Goal: Transaction & Acquisition: Purchase product/service

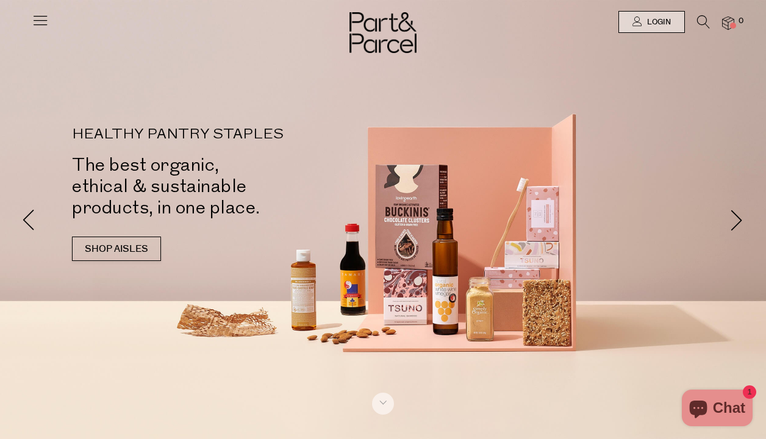
click at [698, 24] on icon at bounding box center [703, 21] width 13 height 13
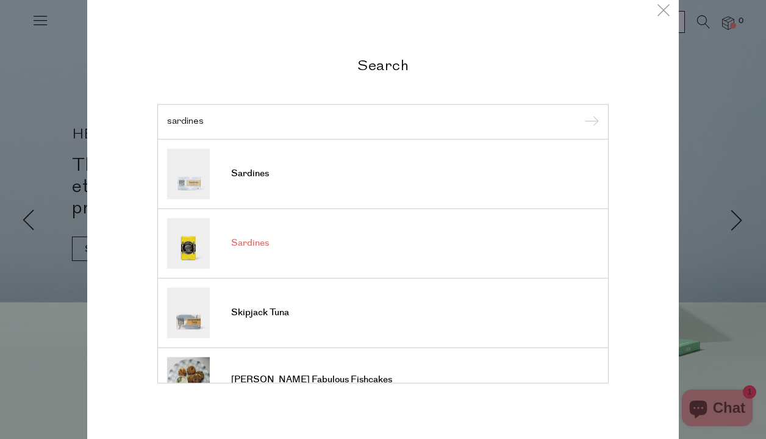
type input "sardines"
click at [213, 237] on link "Sardines" at bounding box center [383, 243] width 432 height 51
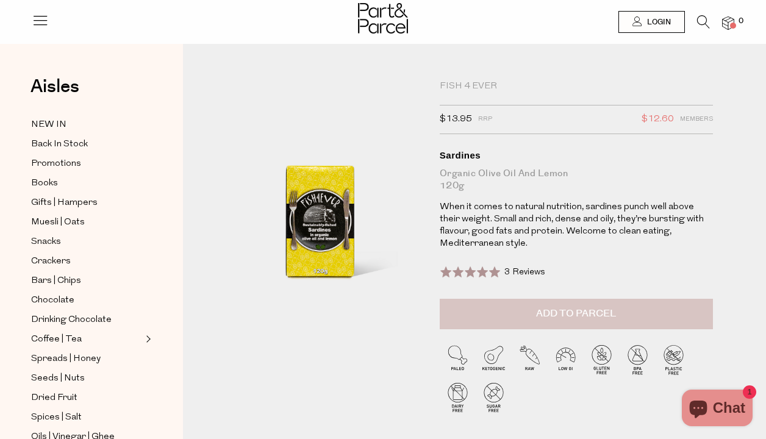
click at [567, 309] on span "Add to Parcel" at bounding box center [576, 314] width 80 height 14
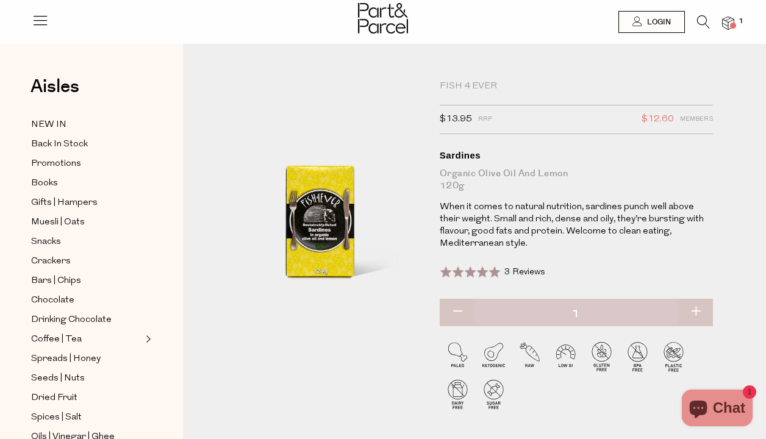
click at [697, 310] on button "button" at bounding box center [695, 312] width 35 height 27
type input "2"
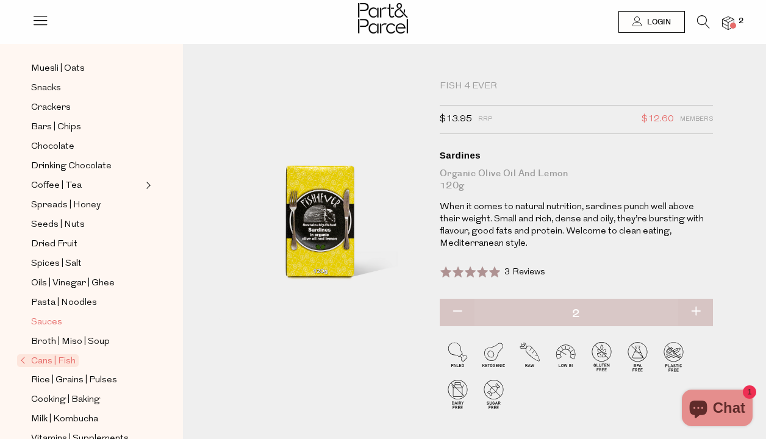
scroll to position [154, 0]
click at [71, 363] on span "Cans | Fish" at bounding box center [48, 360] width 62 height 13
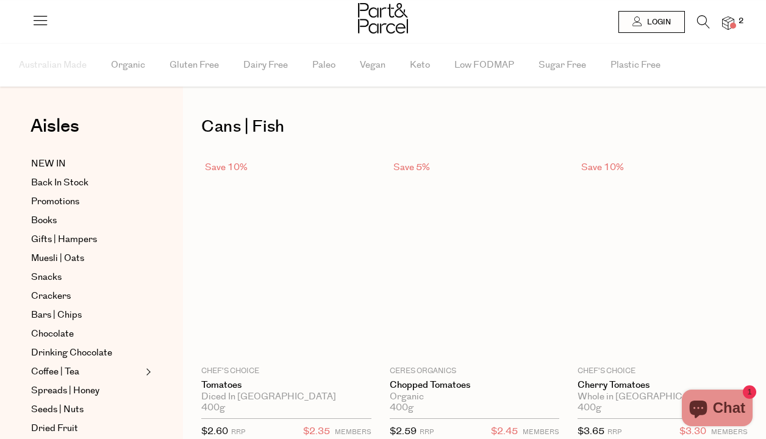
type input "2"
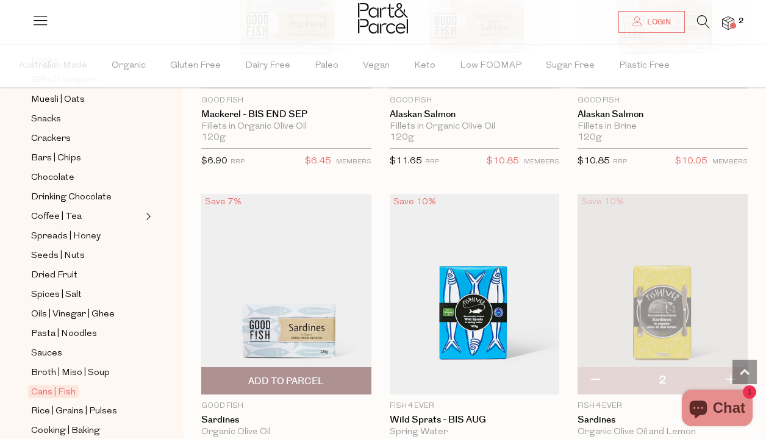
scroll to position [2105, 0]
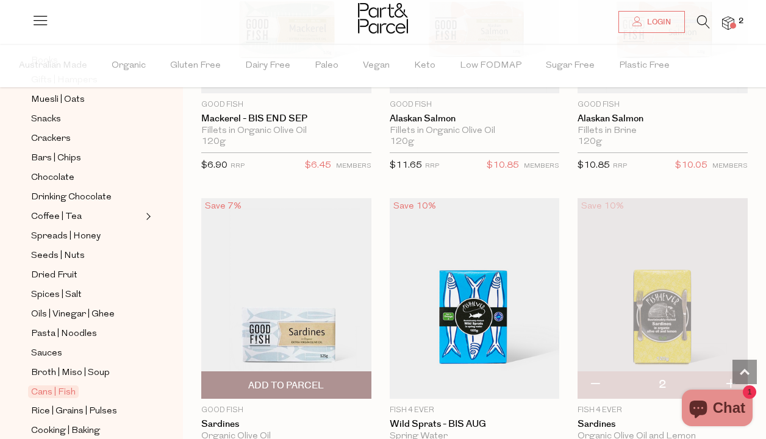
click at [294, 331] on img at bounding box center [286, 298] width 170 height 201
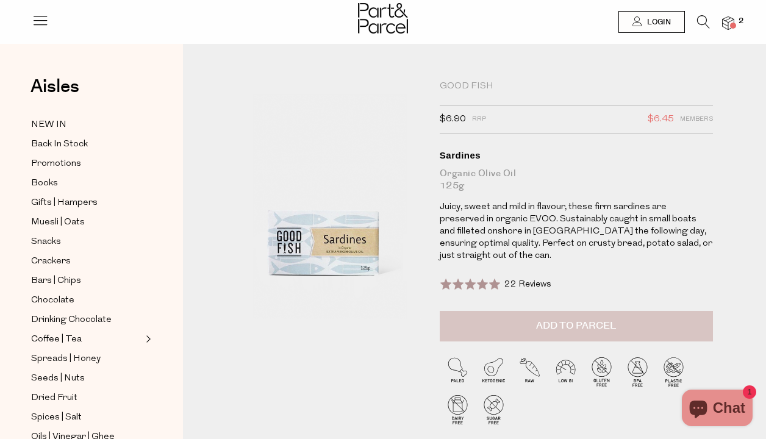
click at [560, 320] on span "Add to Parcel" at bounding box center [576, 326] width 80 height 14
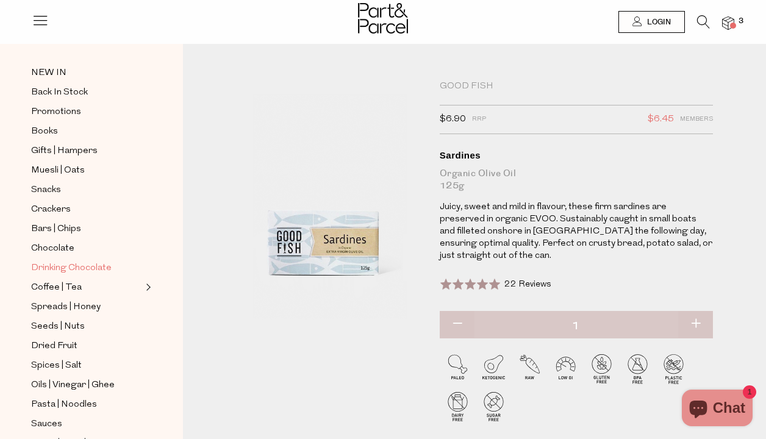
scroll to position [52, 0]
click at [71, 323] on span "Seeds | Nuts" at bounding box center [58, 326] width 54 height 15
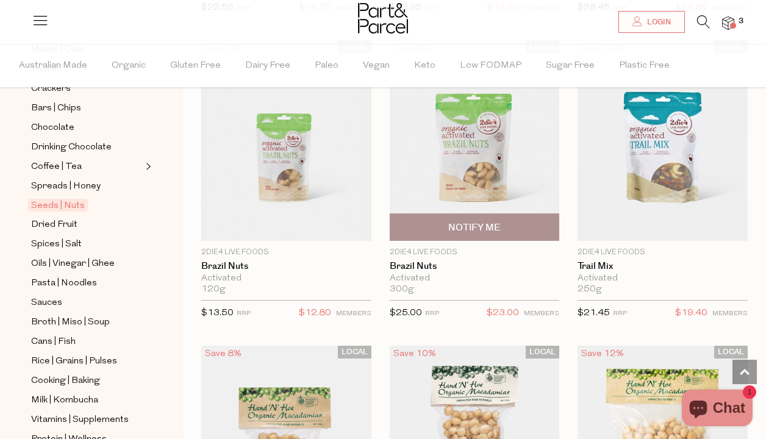
scroll to position [1332, 0]
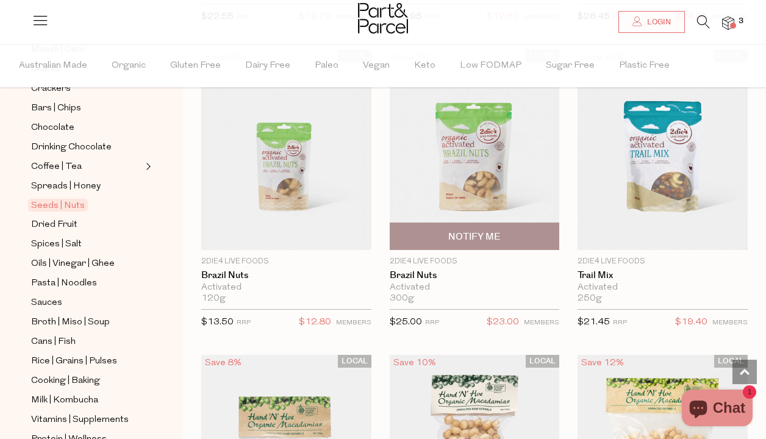
click at [483, 226] on span "Notify Me" at bounding box center [475, 236] width 163 height 26
type input "Notify when available"
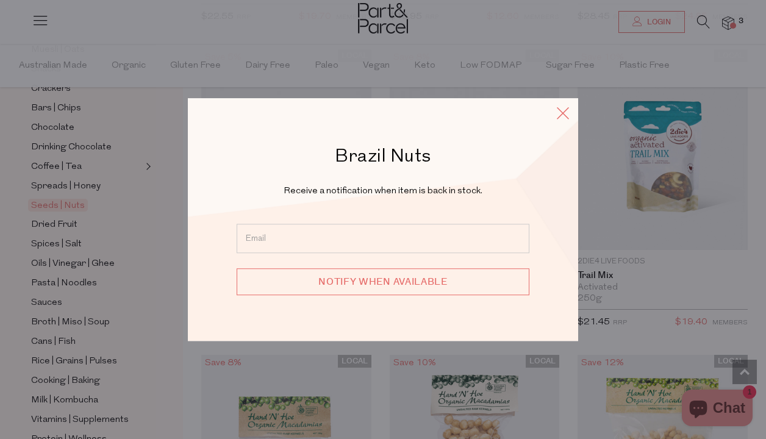
click at [562, 114] on icon at bounding box center [563, 113] width 18 height 18
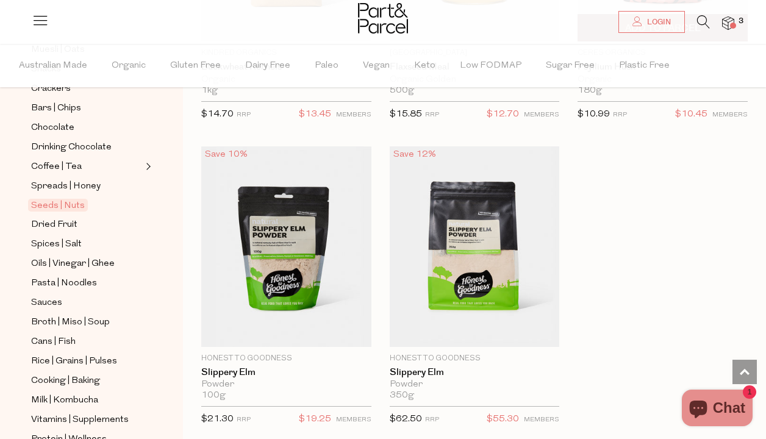
scroll to position [4598, 0]
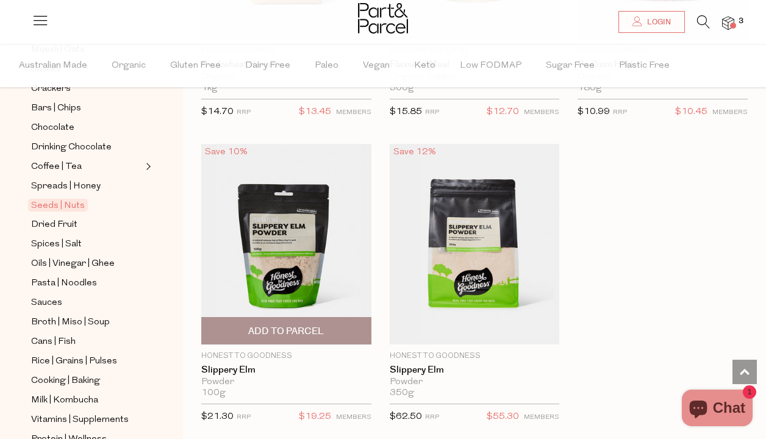
click at [276, 257] on img at bounding box center [286, 244] width 170 height 201
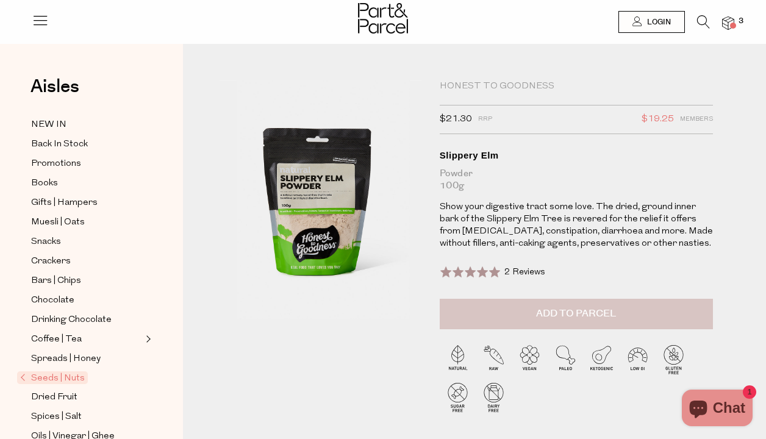
click at [543, 311] on span "Add to Parcel" at bounding box center [576, 314] width 80 height 14
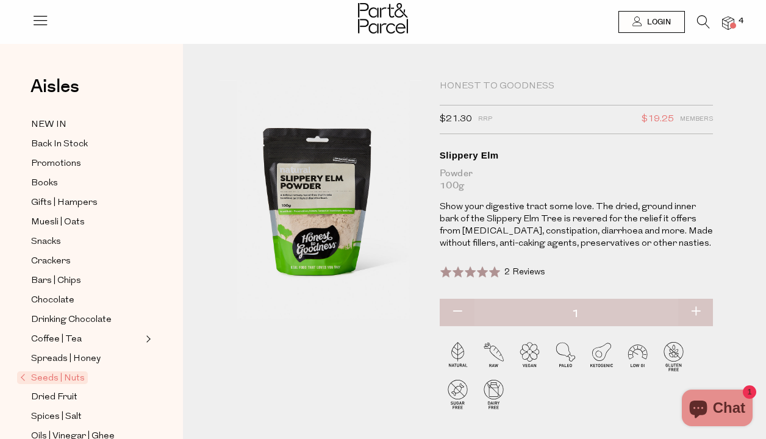
click at [702, 21] on icon at bounding box center [703, 21] width 13 height 13
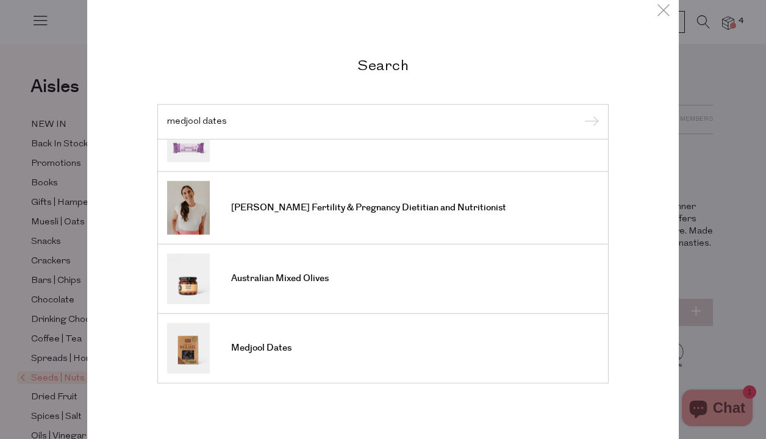
scroll to position [455, 0]
type input "medjool dates"
click at [273, 347] on span "Medjool Dates" at bounding box center [261, 348] width 60 height 12
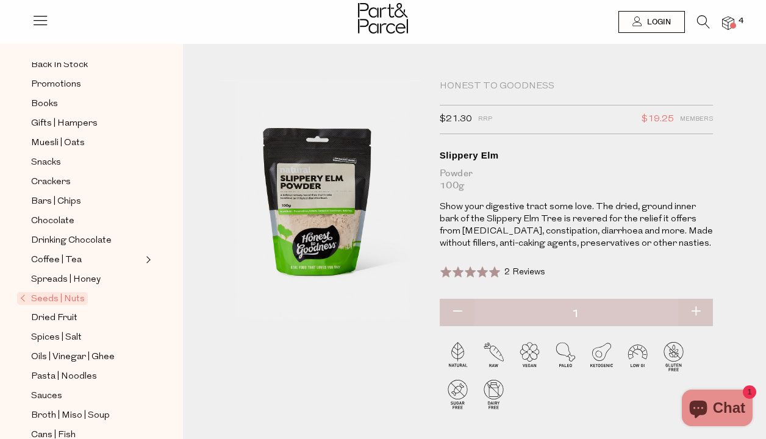
scroll to position [115, 0]
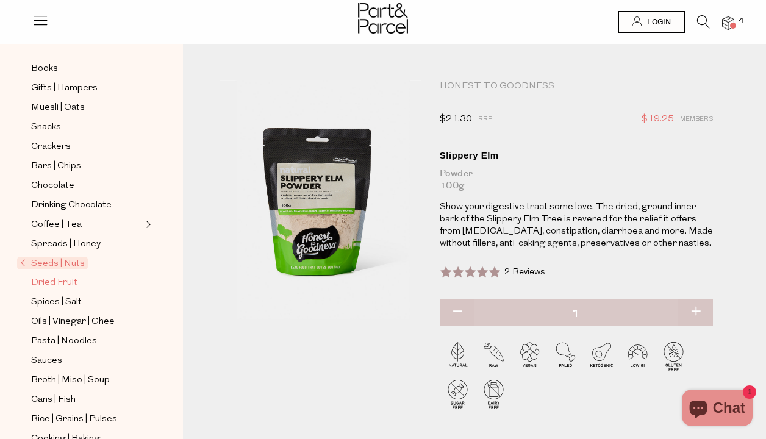
click at [67, 283] on span "Dried Fruit" at bounding box center [54, 283] width 46 height 15
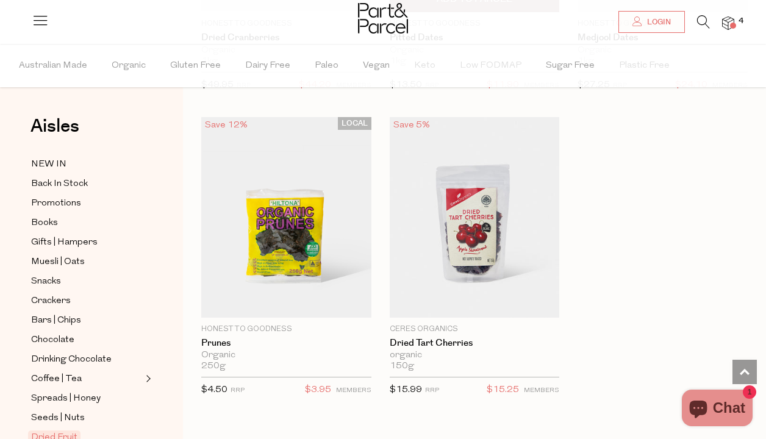
scroll to position [960, 0]
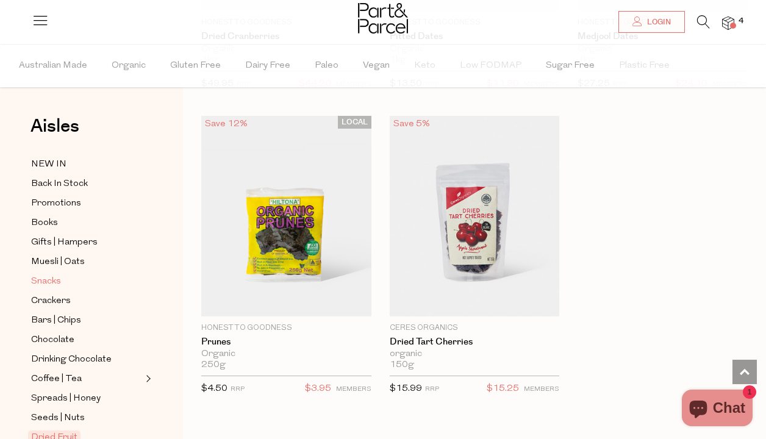
click at [57, 282] on span "Snacks" at bounding box center [46, 282] width 30 height 15
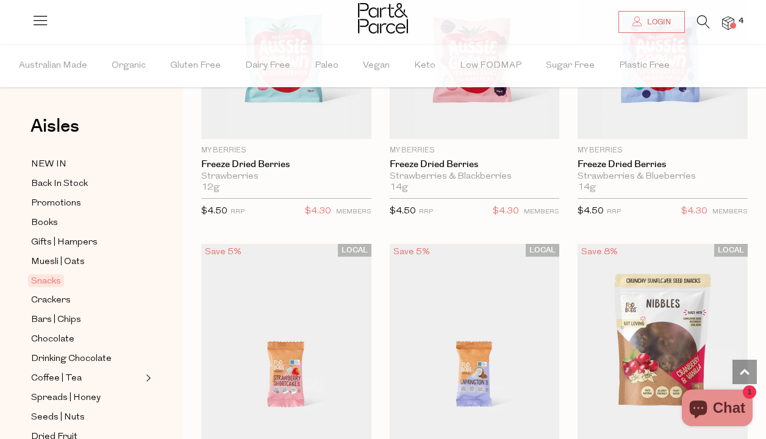
scroll to position [2361, 0]
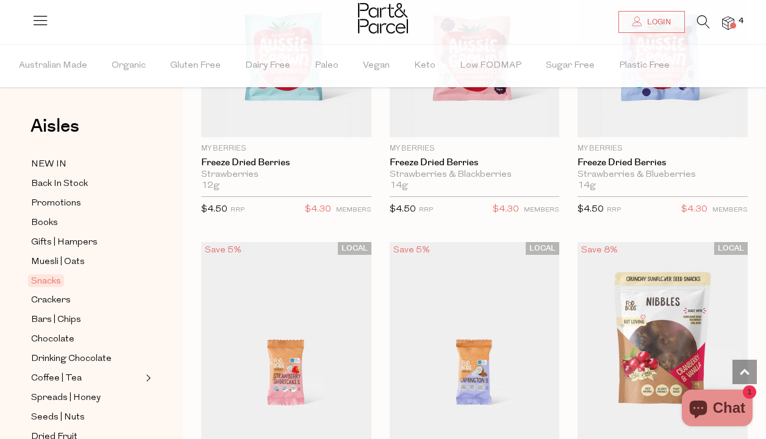
click at [705, 20] on icon at bounding box center [703, 21] width 13 height 13
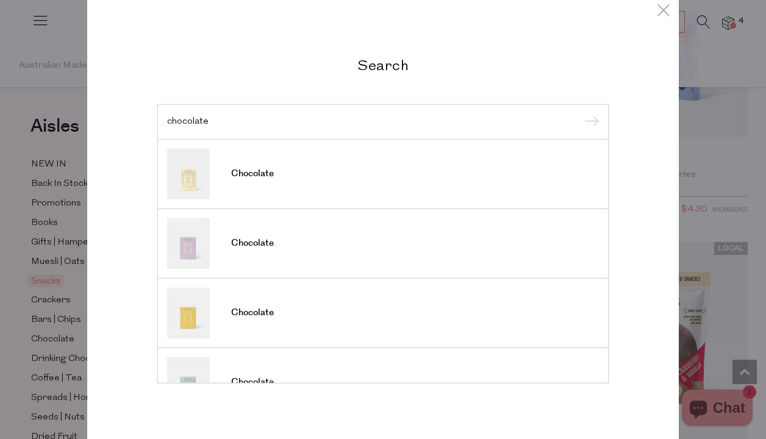
drag, startPoint x: 655, startPoint y: 7, endPoint x: 209, endPoint y: 118, distance: 459.2
click at [209, 118] on input "chocolate" at bounding box center [383, 121] width 432 height 9
type input "c"
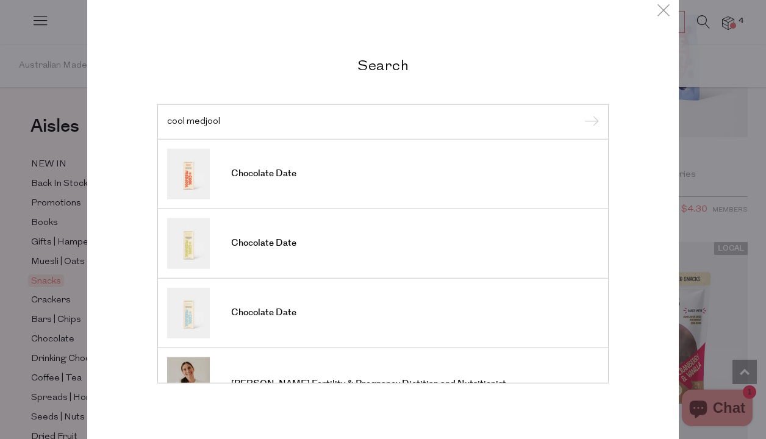
type input "cool medjool"
click at [590, 123] on input "submit" at bounding box center [590, 122] width 18 height 18
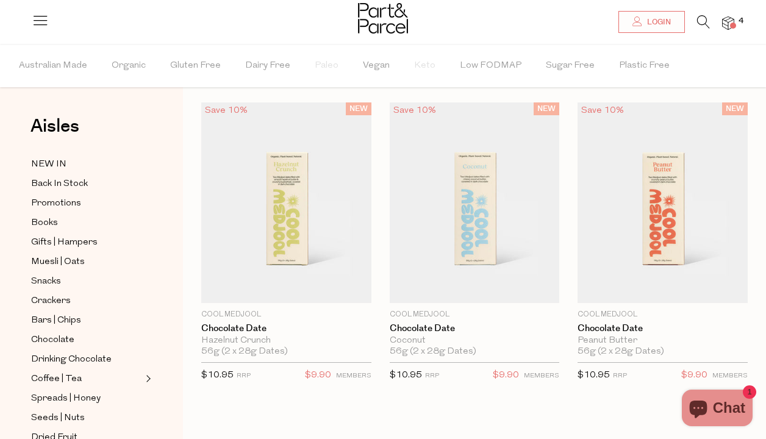
scroll to position [32, 0]
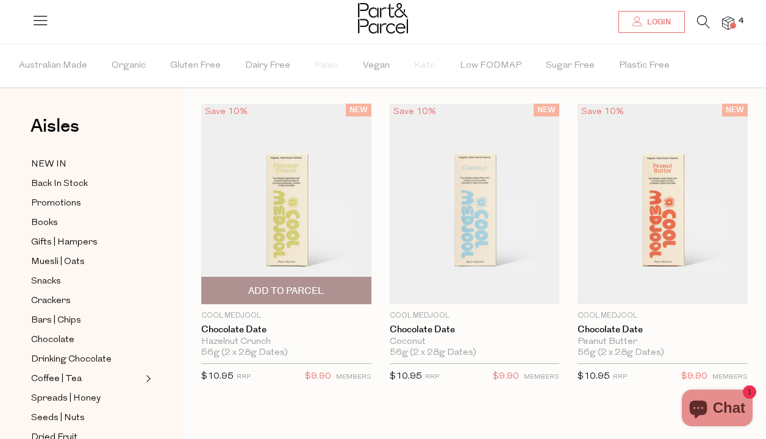
click at [300, 209] on img at bounding box center [286, 204] width 170 height 201
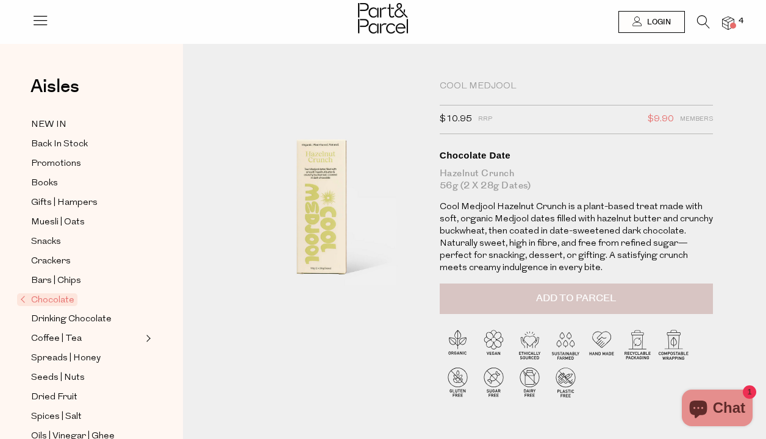
click at [603, 297] on span "Add to Parcel" at bounding box center [576, 299] width 80 height 14
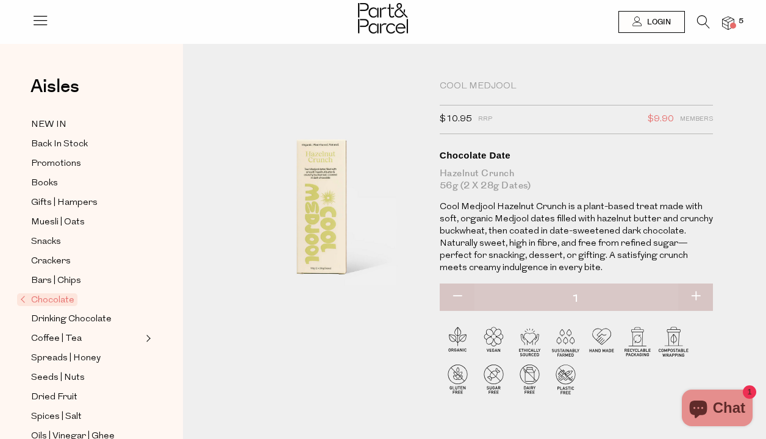
click at [729, 25] on img at bounding box center [728, 23] width 12 height 14
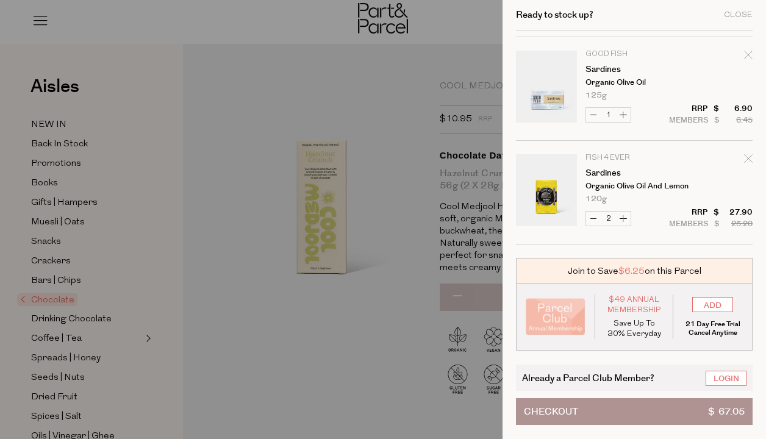
scroll to position [201, 0]
click at [358, 345] on div at bounding box center [383, 219] width 766 height 439
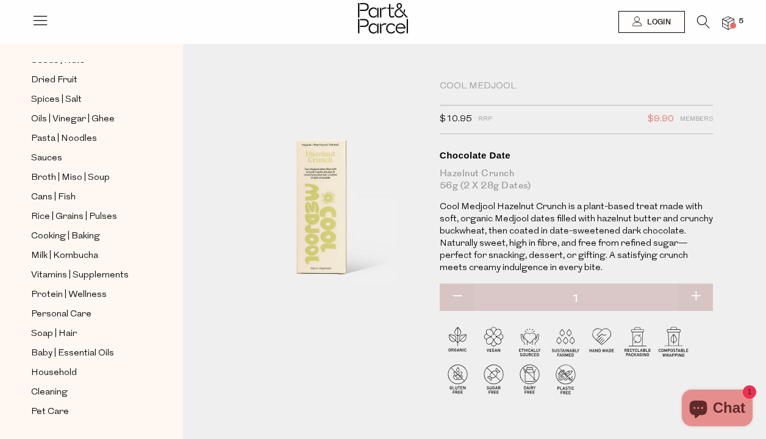
scroll to position [317, 0]
click at [69, 394] on link "Cleaning" at bounding box center [86, 392] width 111 height 15
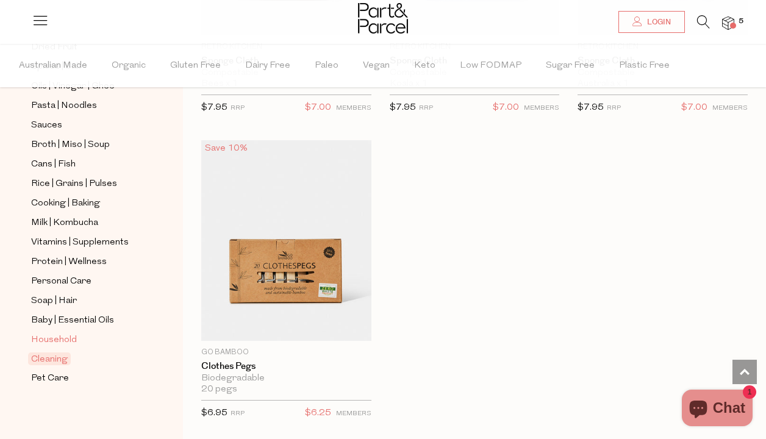
scroll to position [390, 0]
click at [66, 337] on span "Household" at bounding box center [54, 340] width 46 height 15
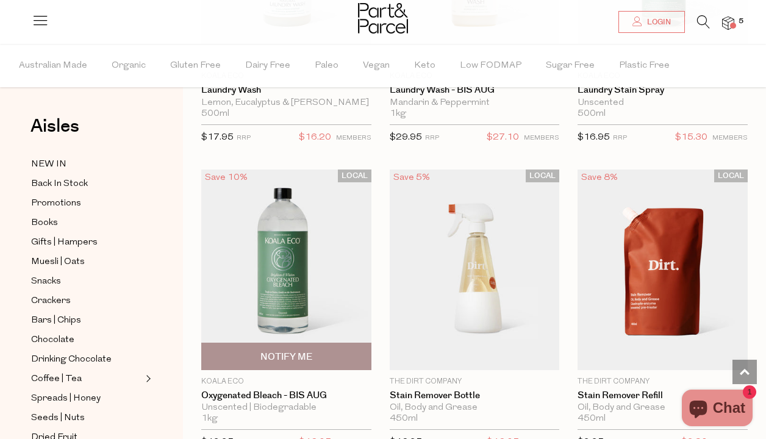
scroll to position [4573, 0]
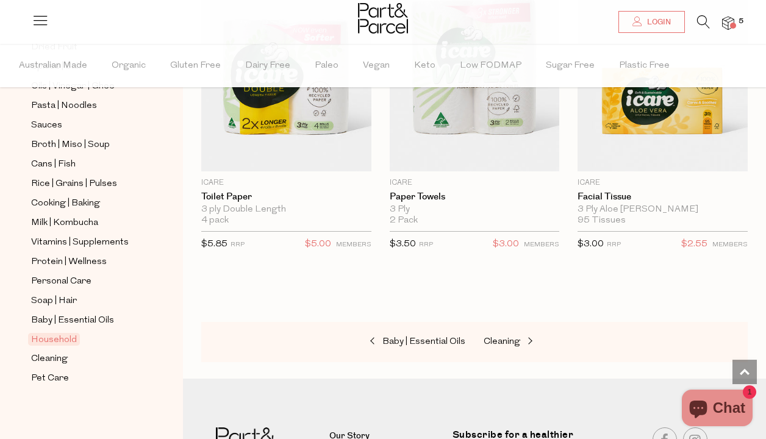
scroll to position [390, 0]
click at [79, 281] on span "Personal Care" at bounding box center [61, 282] width 60 height 15
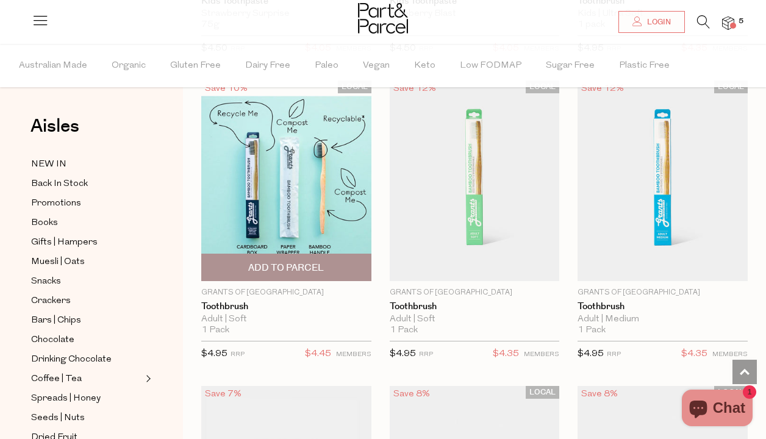
scroll to position [3137, 0]
